Goal: Task Accomplishment & Management: Complete application form

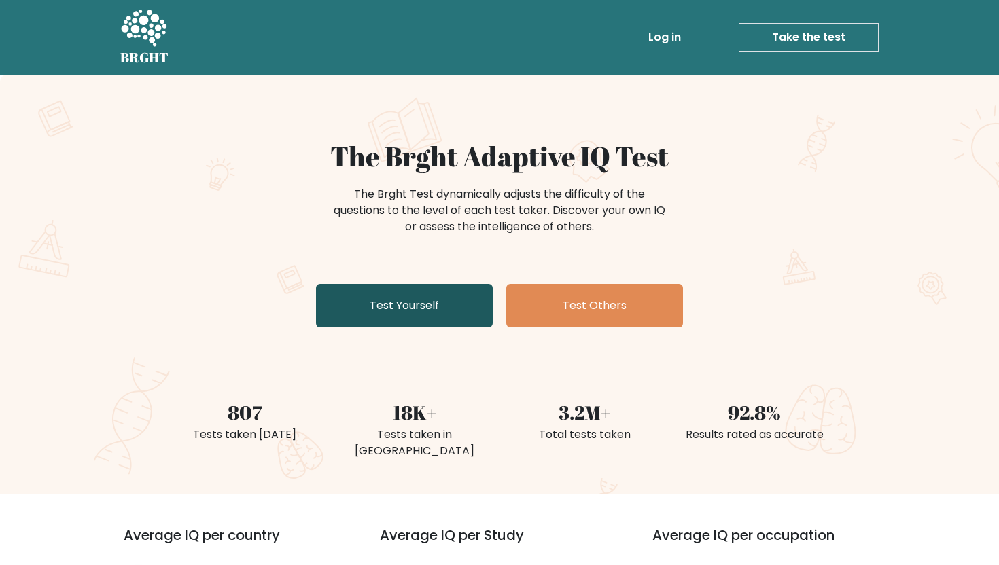
click at [421, 307] on link "Test Yourself" at bounding box center [404, 305] width 177 height 43
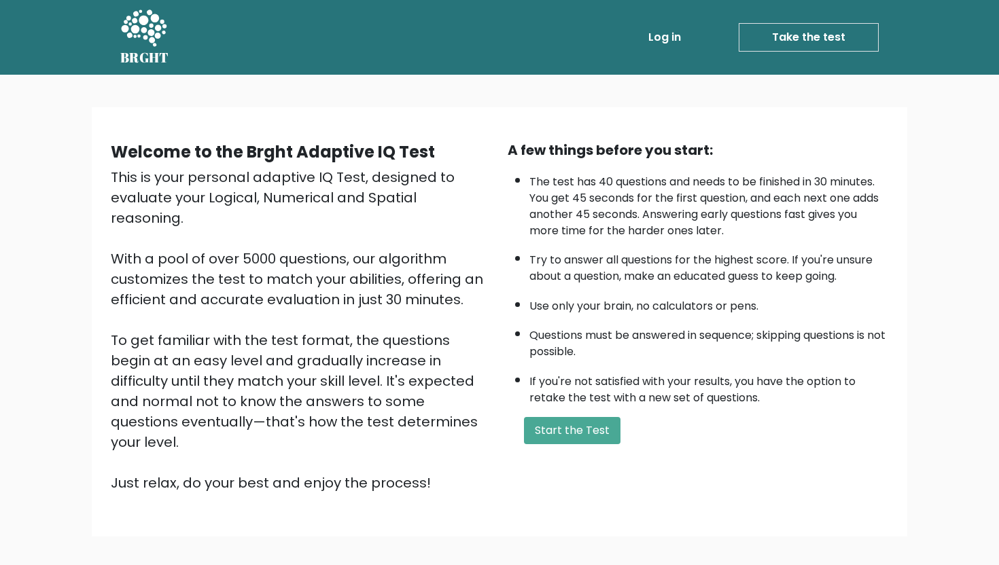
click at [544, 445] on div "A few things before you start: The test has 40 questions and needs to be finish…" at bounding box center [697, 316] width 397 height 353
click at [556, 426] on button "Start the Test" at bounding box center [572, 430] width 96 height 27
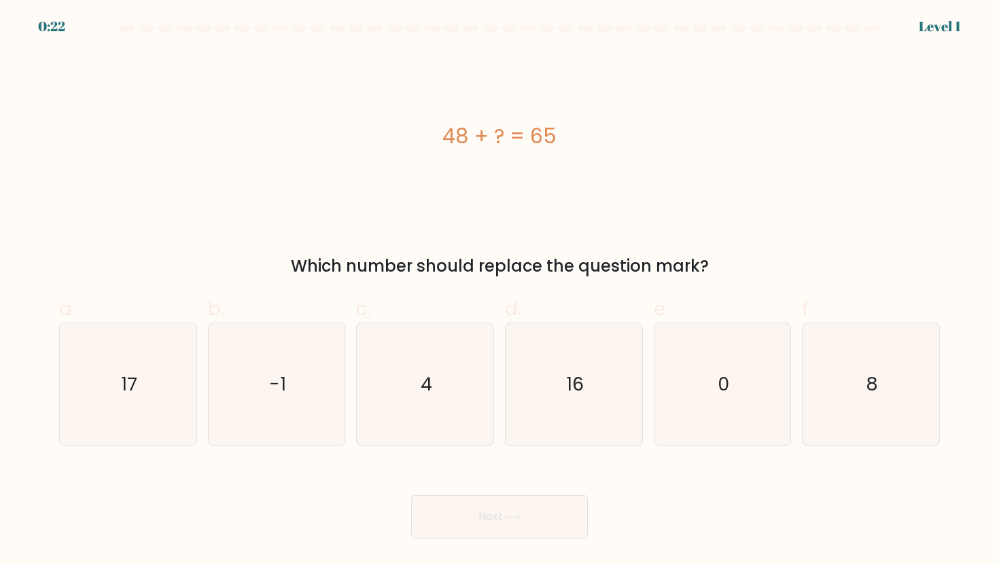
click at [499, 140] on div "48 + ? = 65" at bounding box center [499, 136] width 880 height 31
click at [135, 382] on text "17" at bounding box center [129, 384] width 16 height 25
click at [499, 291] on input "a. 17" at bounding box center [499, 287] width 1 height 9
radio input "true"
click at [447, 508] on button "Next" at bounding box center [499, 516] width 177 height 43
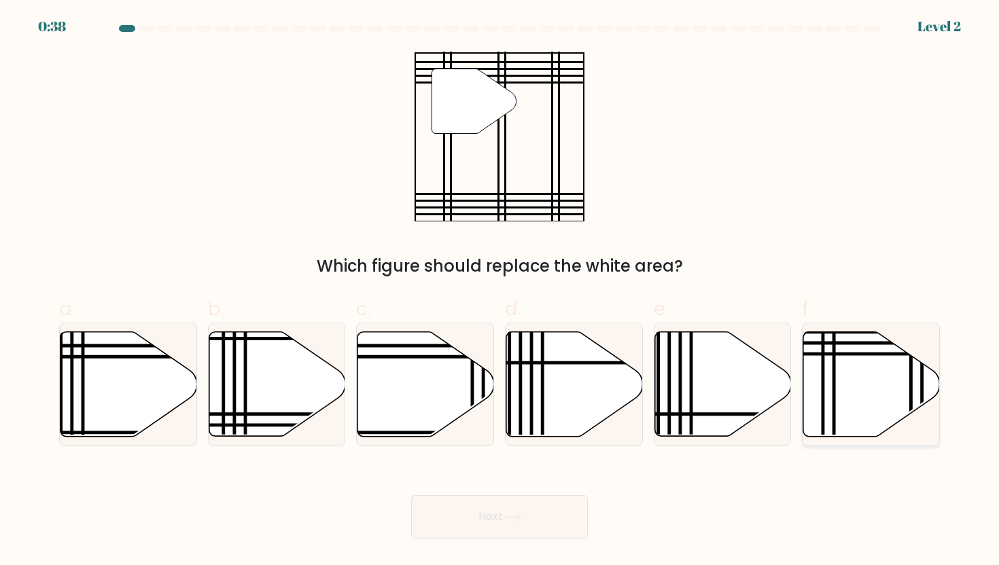
click at [844, 389] on icon at bounding box center [871, 384] width 137 height 105
click at [500, 291] on input "f." at bounding box center [499, 287] width 1 height 9
radio input "true"
click at [508, 521] on icon at bounding box center [512, 517] width 18 height 7
